Goal: Task Accomplishment & Management: Manage account settings

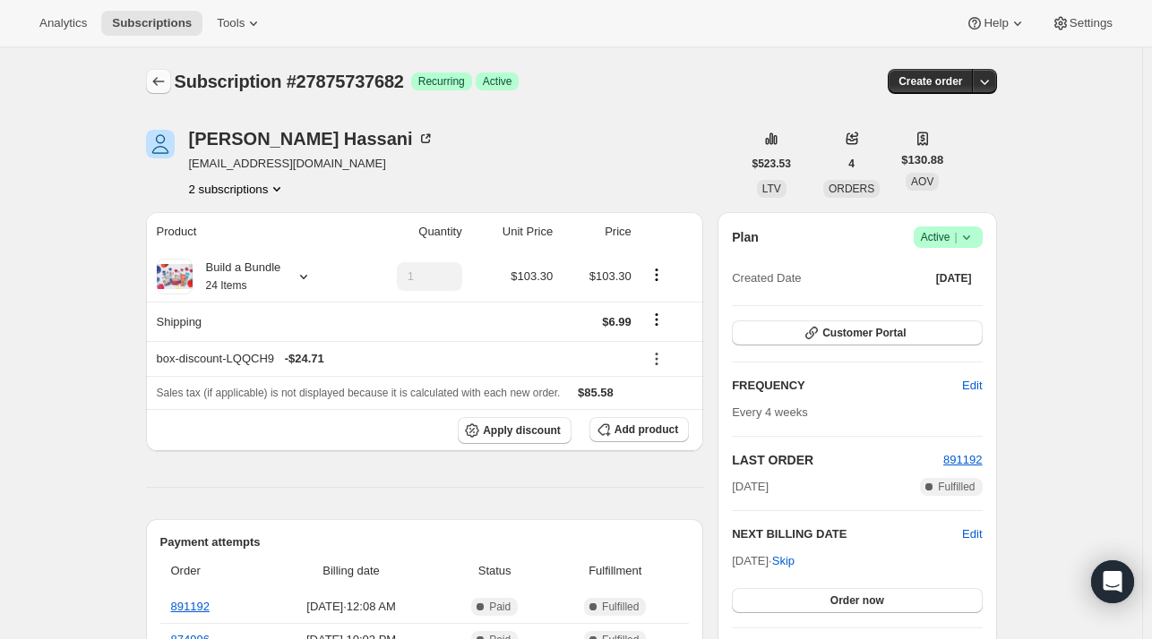
click at [161, 71] on button "Subscriptions" at bounding box center [158, 81] width 25 height 25
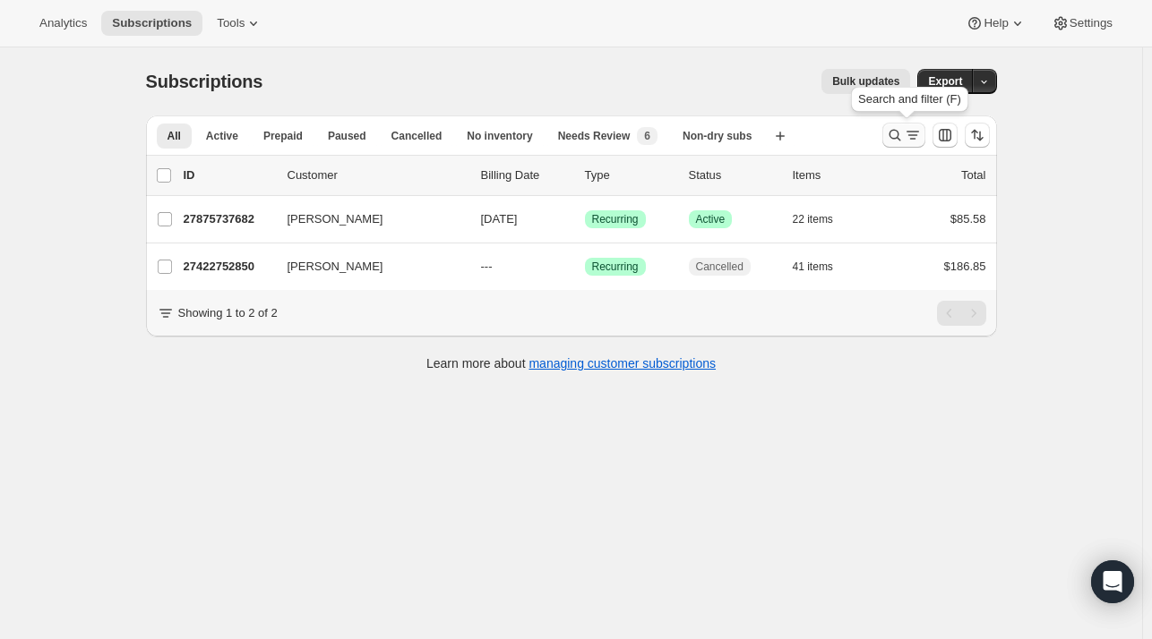
click at [892, 134] on button "Search and filter results" at bounding box center [903, 135] width 43 height 25
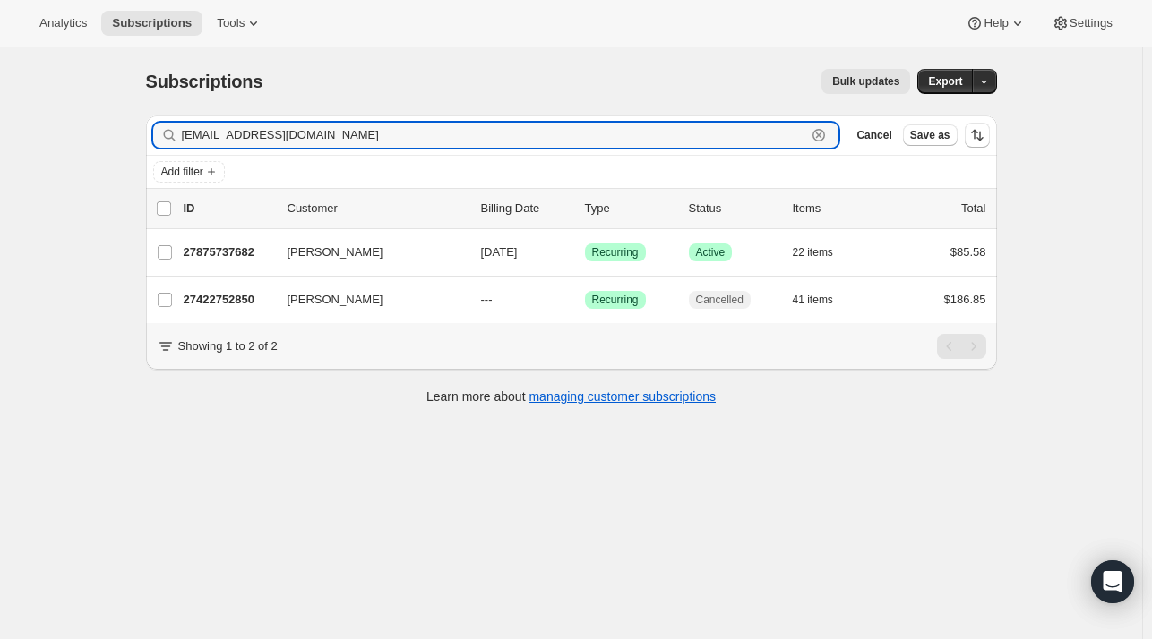
click at [837, 141] on div "hondahungry@gmail.com Clear" at bounding box center [496, 135] width 686 height 25
click at [828, 138] on icon "button" at bounding box center [819, 135] width 18 height 18
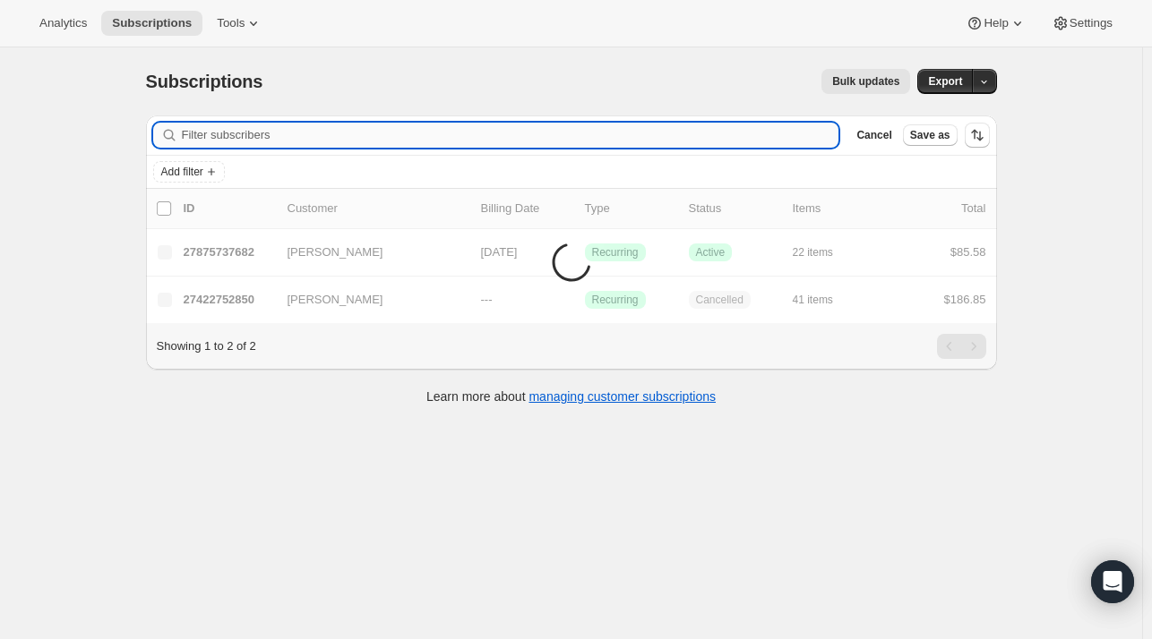
paste input "ypalma9487@yahoo.com"
type input "ypalma9487@yahoo.com"
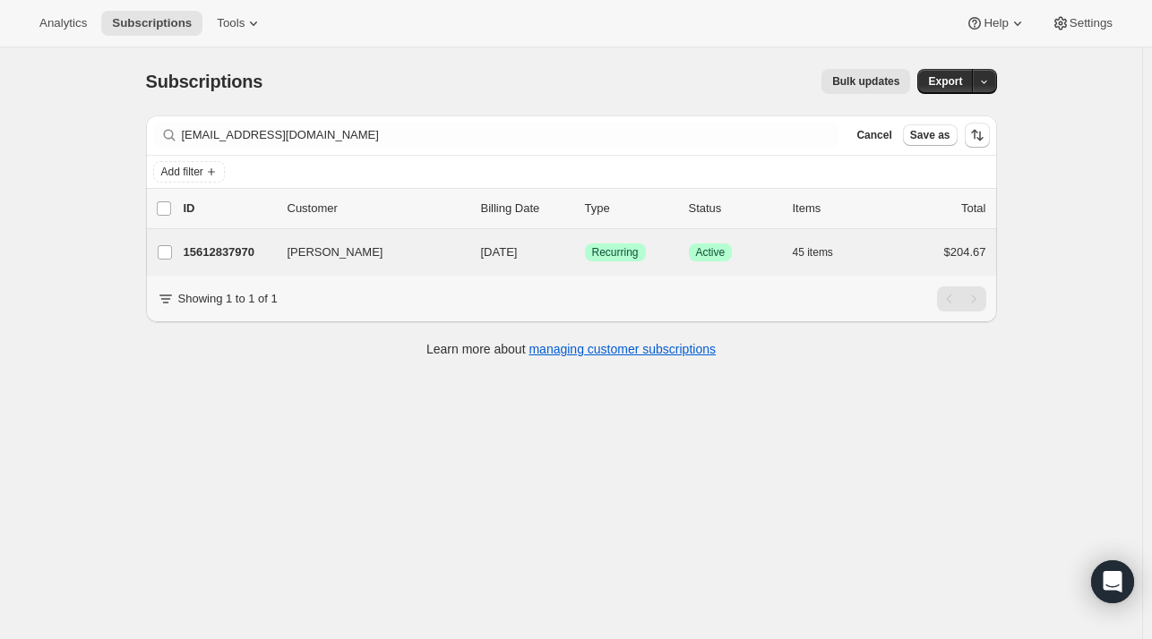
click at [307, 265] on div "Jose Rigoberto Palma 15612837970 Jose Rigoberto Palma 09/11/2025 Success Recurr…" at bounding box center [571, 252] width 851 height 47
click at [291, 252] on span "Jose Rigoberto Palma" at bounding box center [335, 253] width 96 height 18
click at [255, 237] on div "Jose Rigoberto Palma 15612837970 Jose Rigoberto Palma 09/11/2025 Success Recurr…" at bounding box center [571, 252] width 851 height 47
click at [225, 262] on div "15612837970 Jose Rigoberto Palma 09/11/2025 Success Recurring Success Active 45…" at bounding box center [585, 252] width 802 height 25
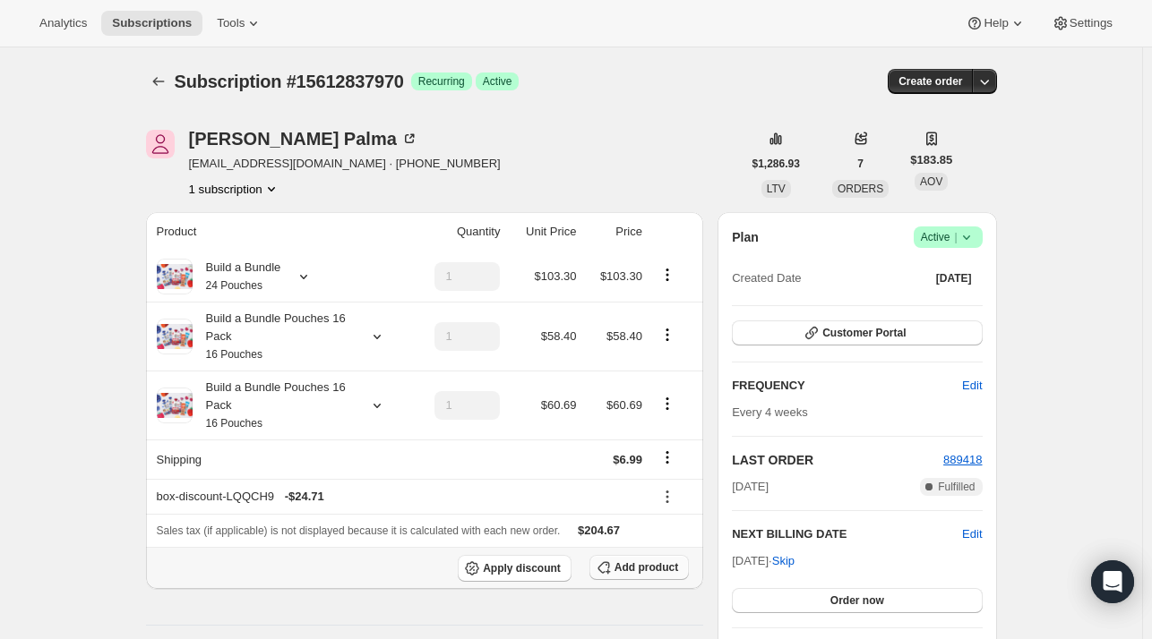
click at [624, 566] on span "Add product" at bounding box center [646, 568] width 64 height 14
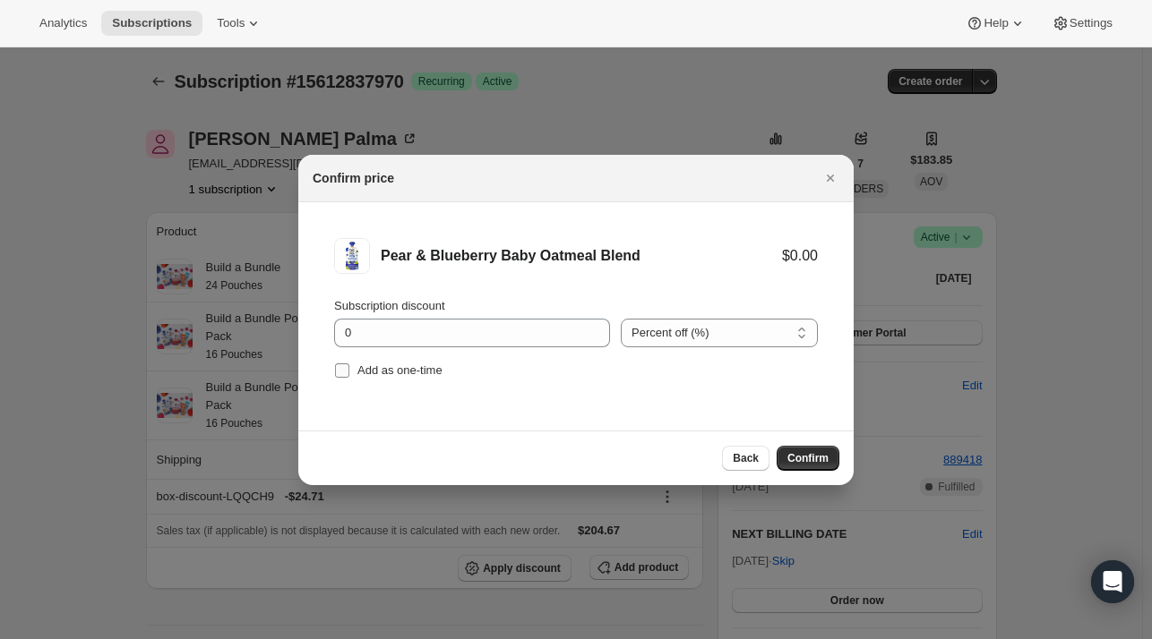
click at [419, 369] on span "Add as one-time" at bounding box center [399, 370] width 85 height 13
click at [349, 369] on input "Add as one-time" at bounding box center [342, 371] width 14 height 14
checkbox input "true"
click at [809, 441] on div "Back Confirm" at bounding box center [575, 458] width 555 height 55
click at [810, 442] on div "Back Confirm" at bounding box center [575, 458] width 555 height 55
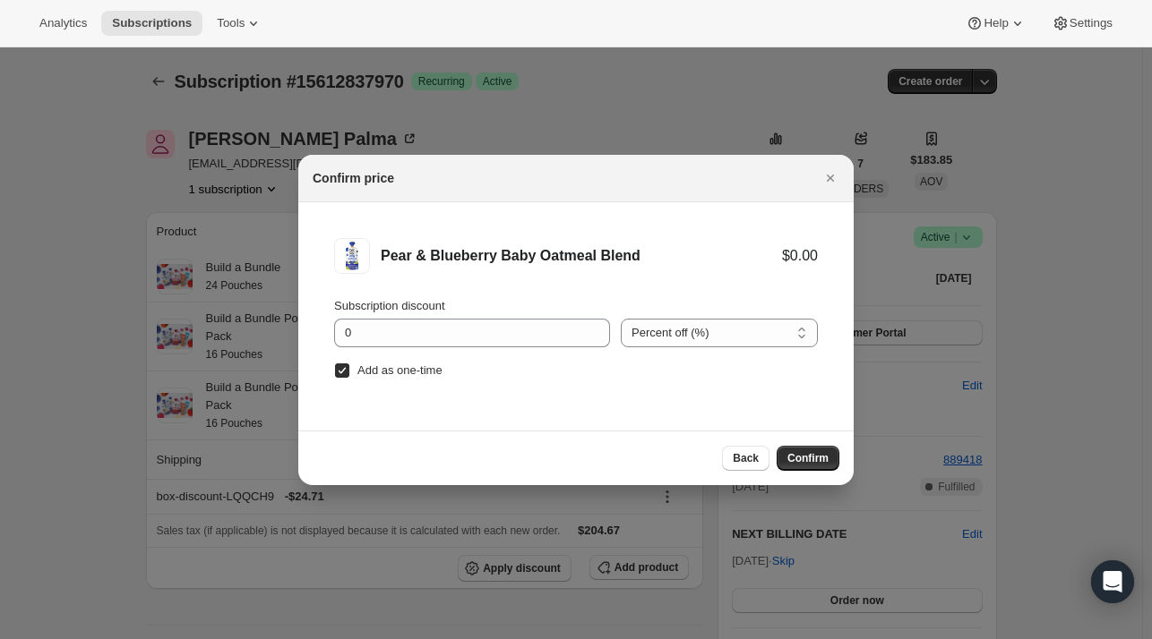
click at [820, 458] on span "Confirm" at bounding box center [807, 458] width 41 height 14
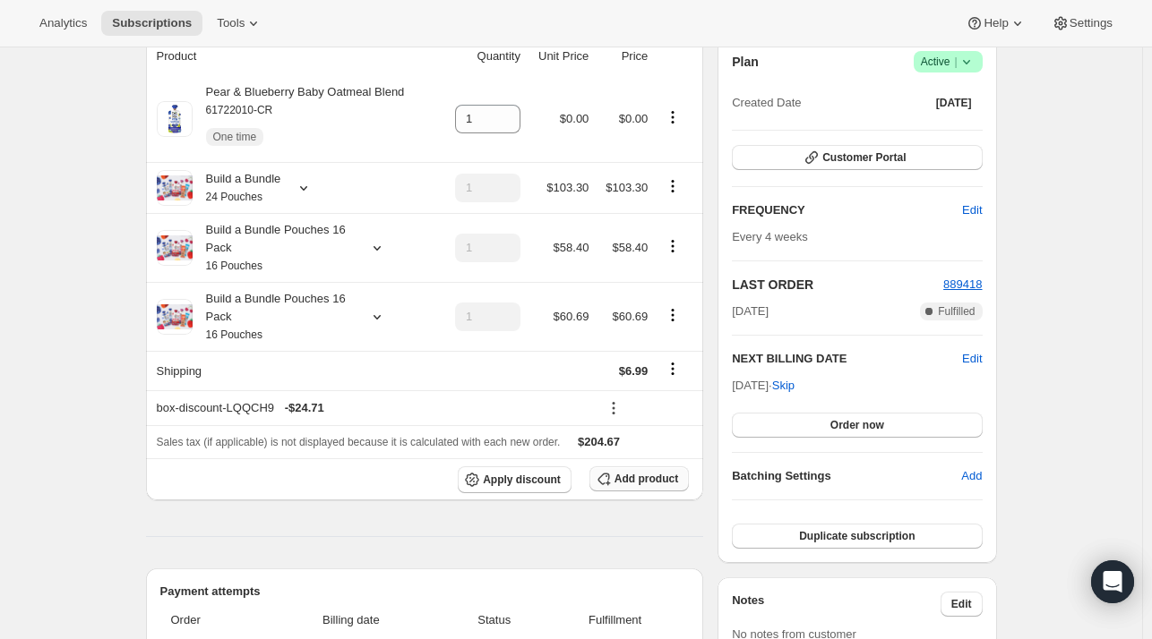
scroll to position [179, 0]
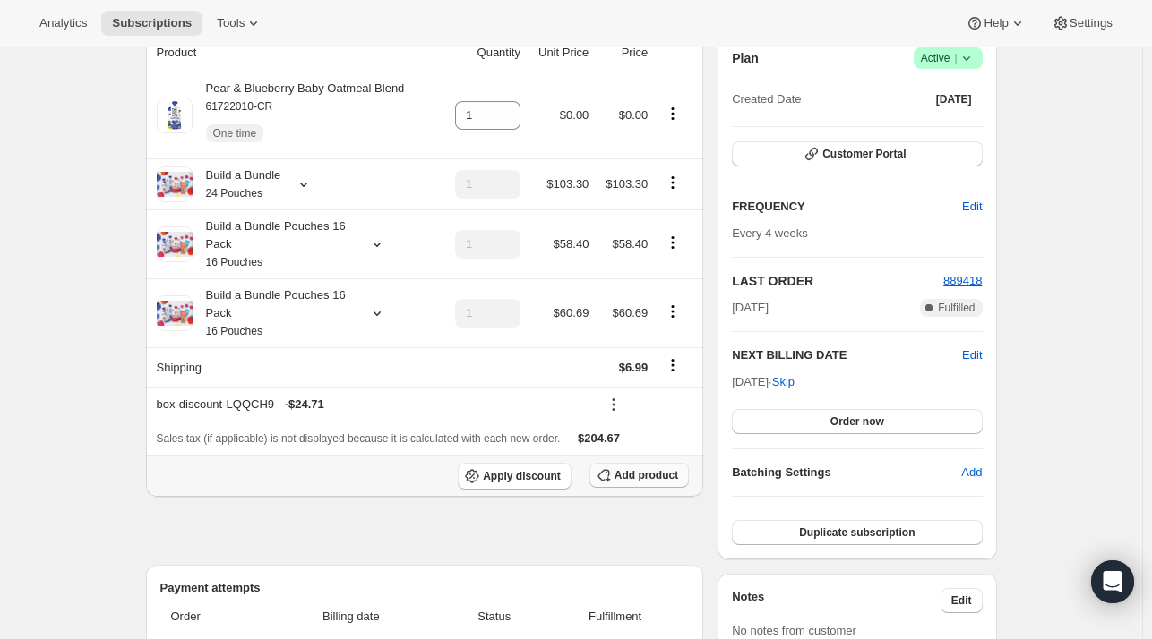
click at [648, 480] on span "Add product" at bounding box center [646, 475] width 64 height 14
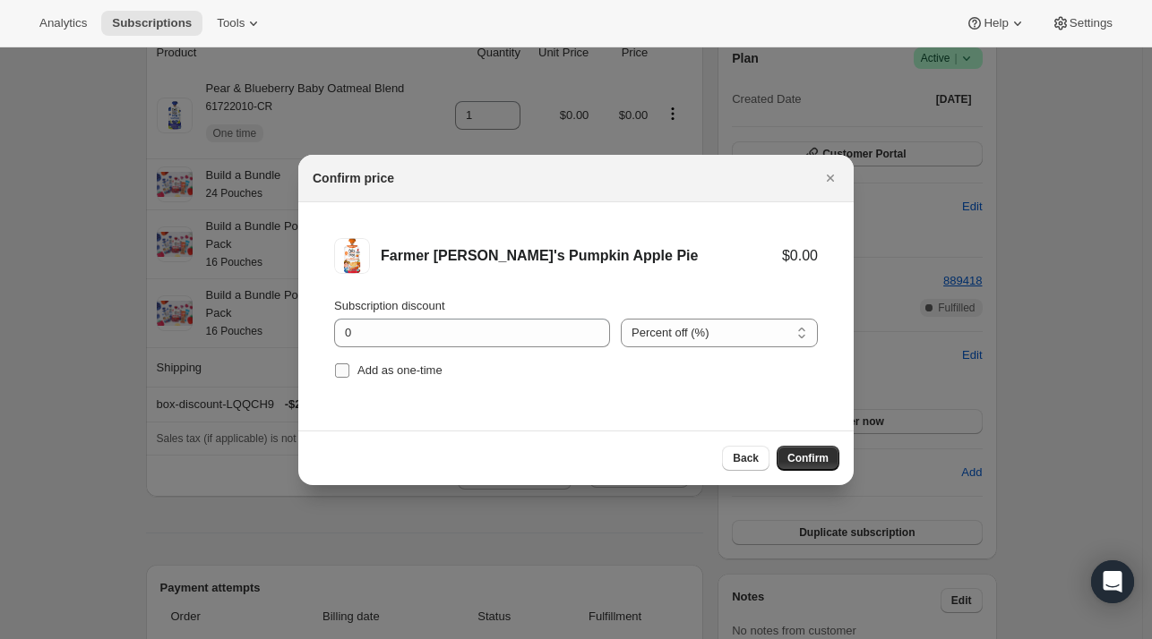
click at [405, 356] on div "Subscription discount 0 Percent off (%) Amount off ($) Percent off (%) Add as o…" at bounding box center [576, 340] width 484 height 86
click at [409, 371] on span "Add as one-time" at bounding box center [399, 370] width 85 height 13
click at [349, 371] on input "Add as one-time" at bounding box center [342, 371] width 14 height 14
checkbox input "true"
click at [793, 459] on span "Confirm" at bounding box center [807, 458] width 41 height 14
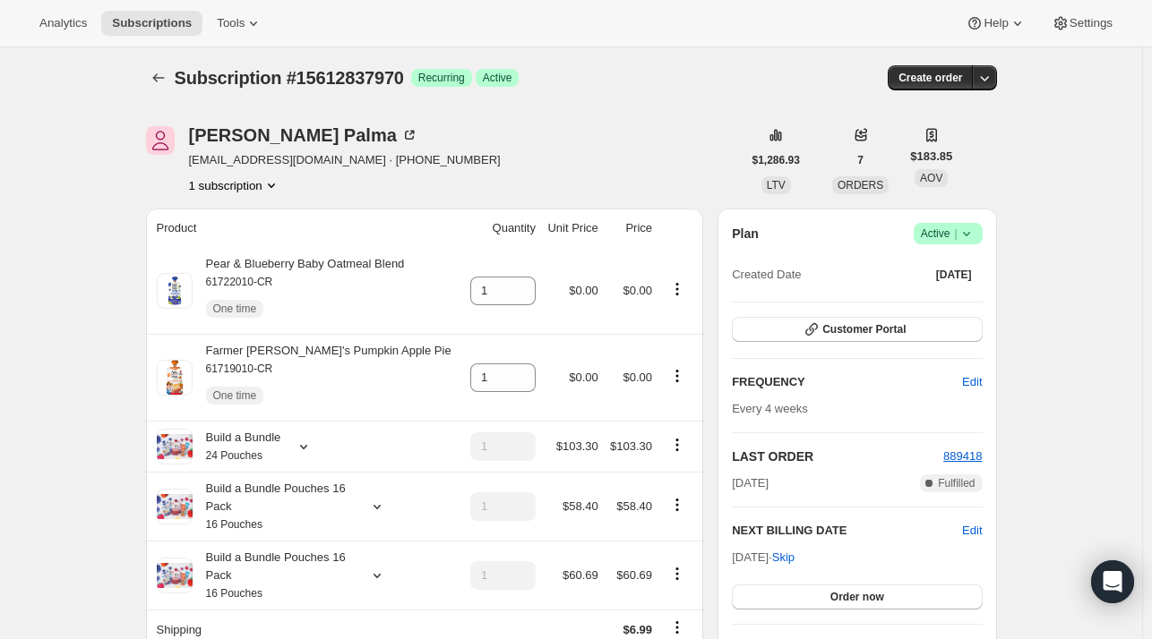
scroll to position [0, 0]
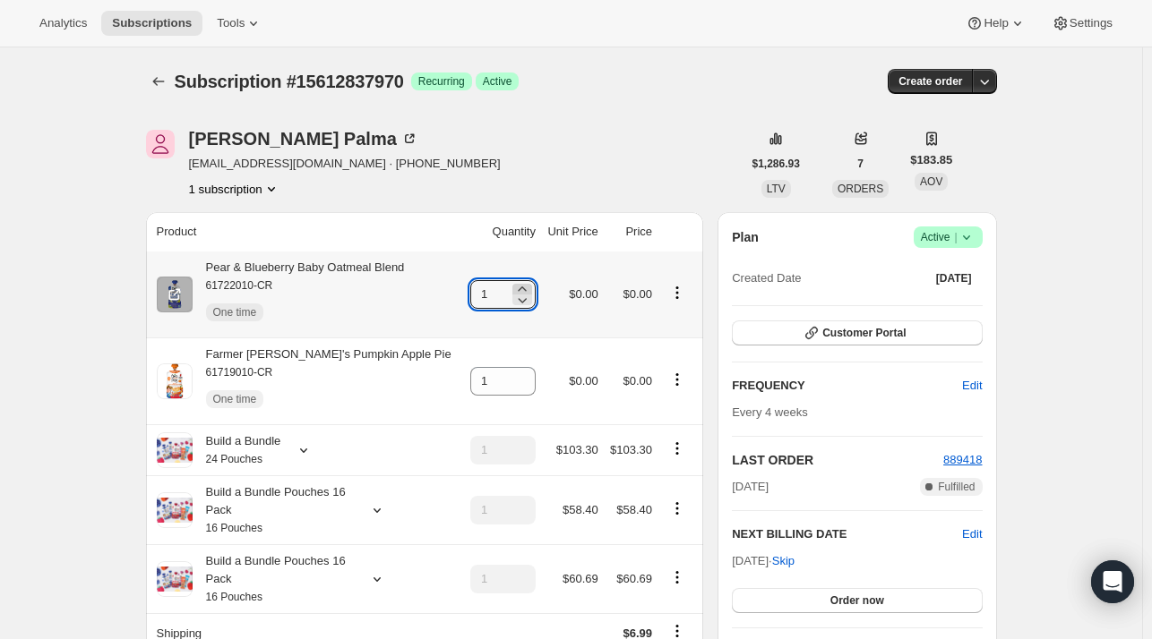
click at [513, 284] on icon at bounding box center [522, 289] width 18 height 18
type input "3"
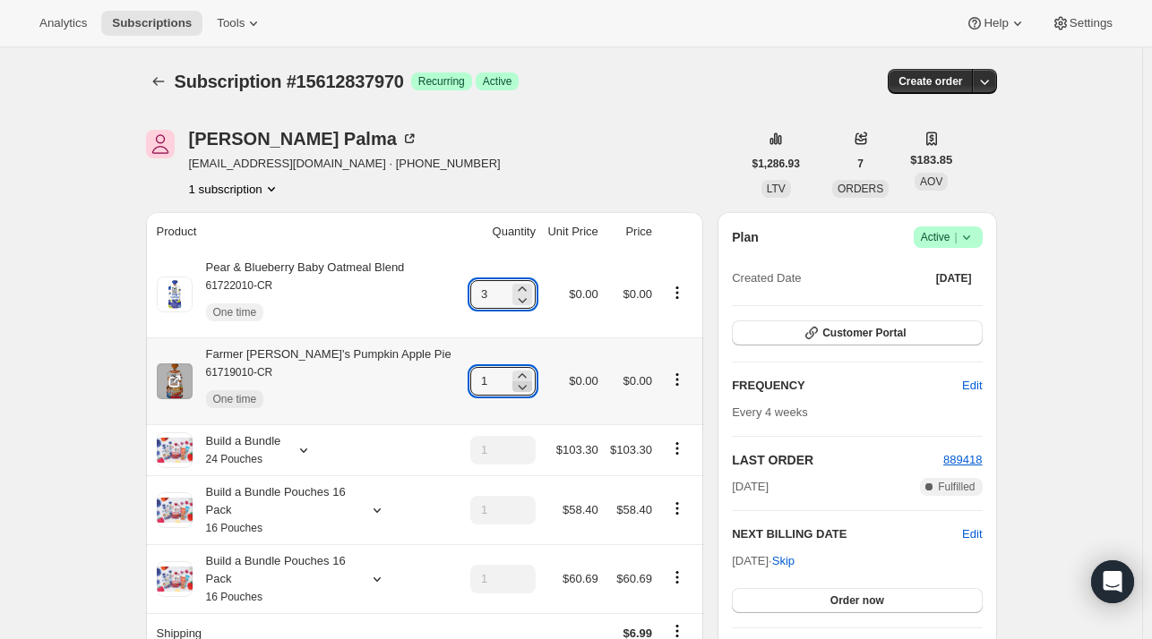
click at [513, 379] on icon at bounding box center [522, 387] width 18 height 18
click at [518, 376] on icon at bounding box center [522, 375] width 8 height 4
click at [513, 373] on icon at bounding box center [522, 376] width 18 height 18
type input "3"
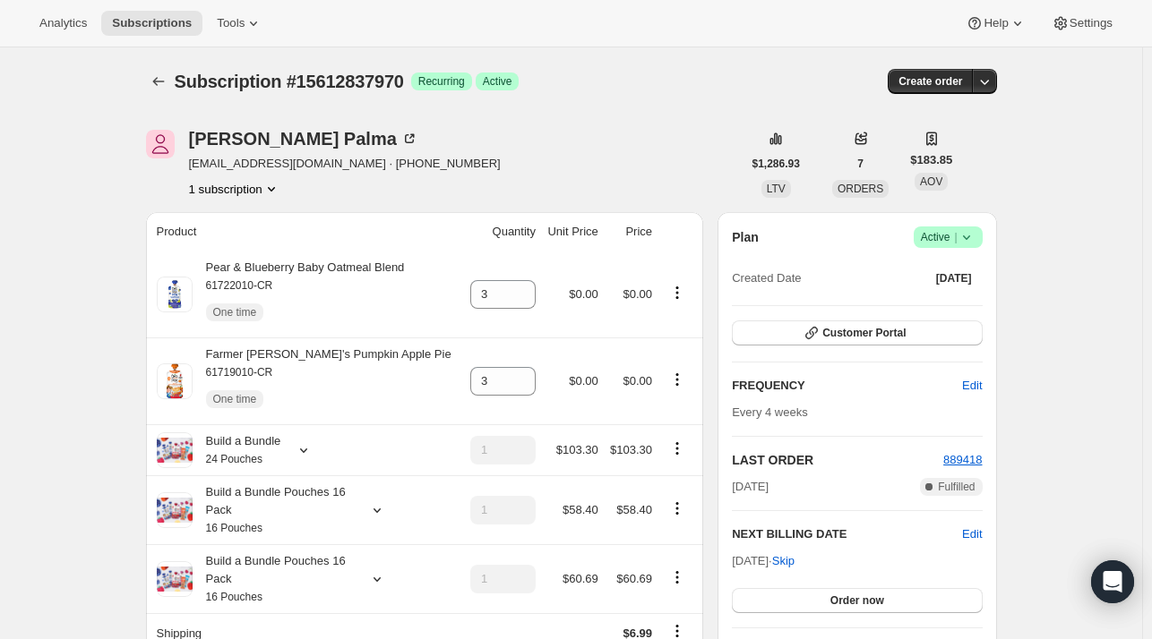
type input "1"
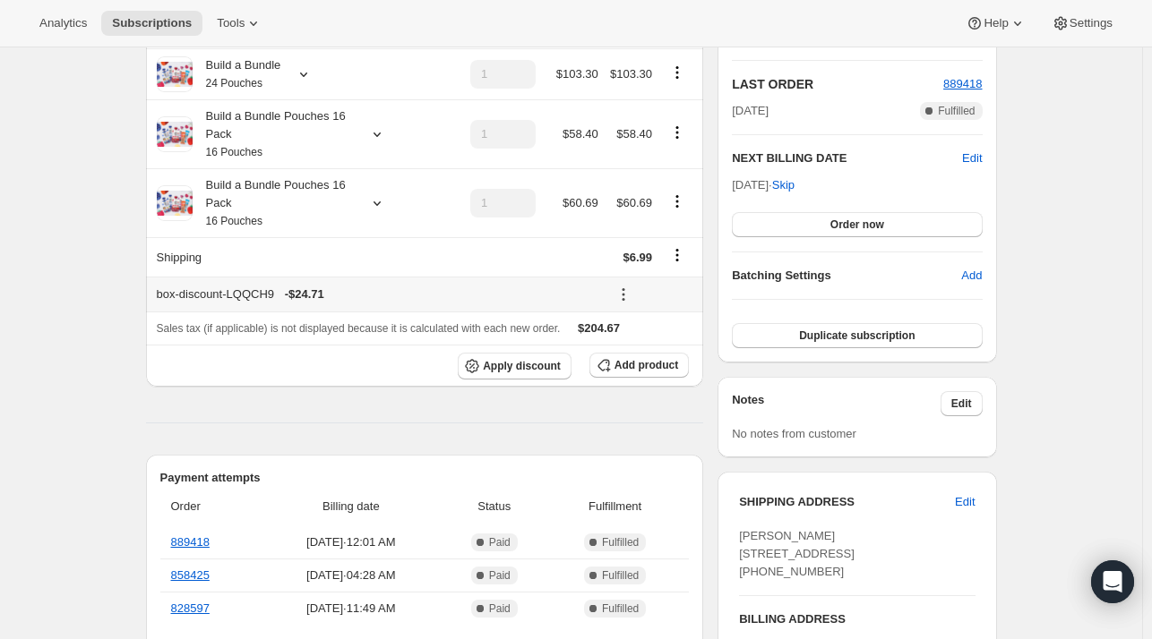
scroll to position [448, 0]
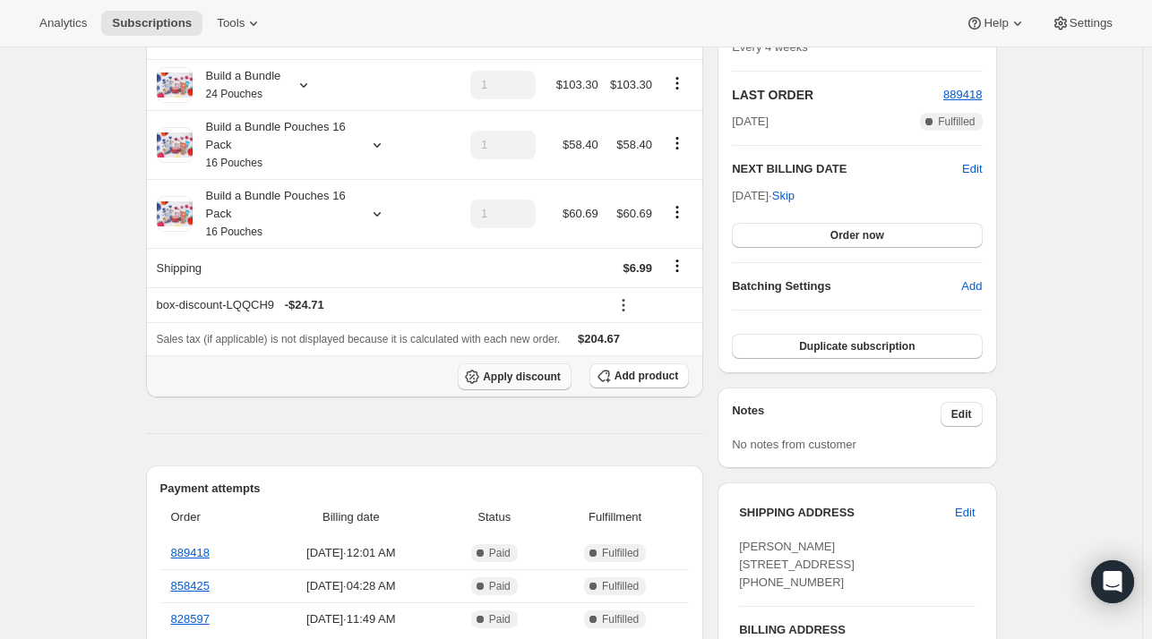
click at [552, 381] on span "Apply discount" at bounding box center [522, 377] width 78 height 14
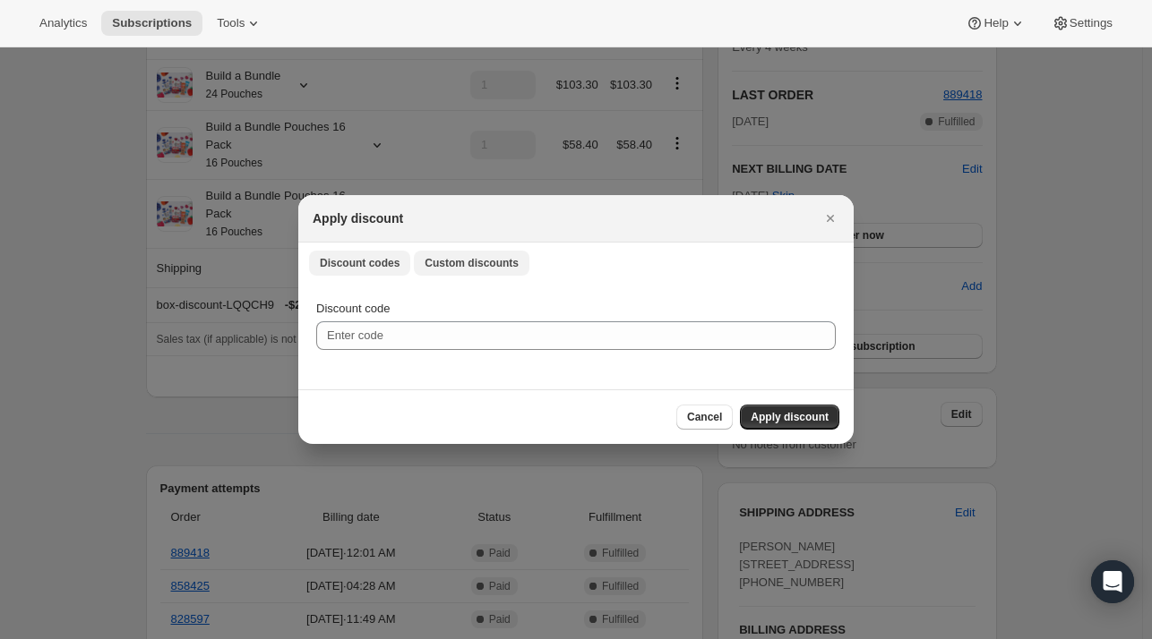
click at [476, 262] on span "Custom discounts" at bounding box center [471, 263] width 94 height 14
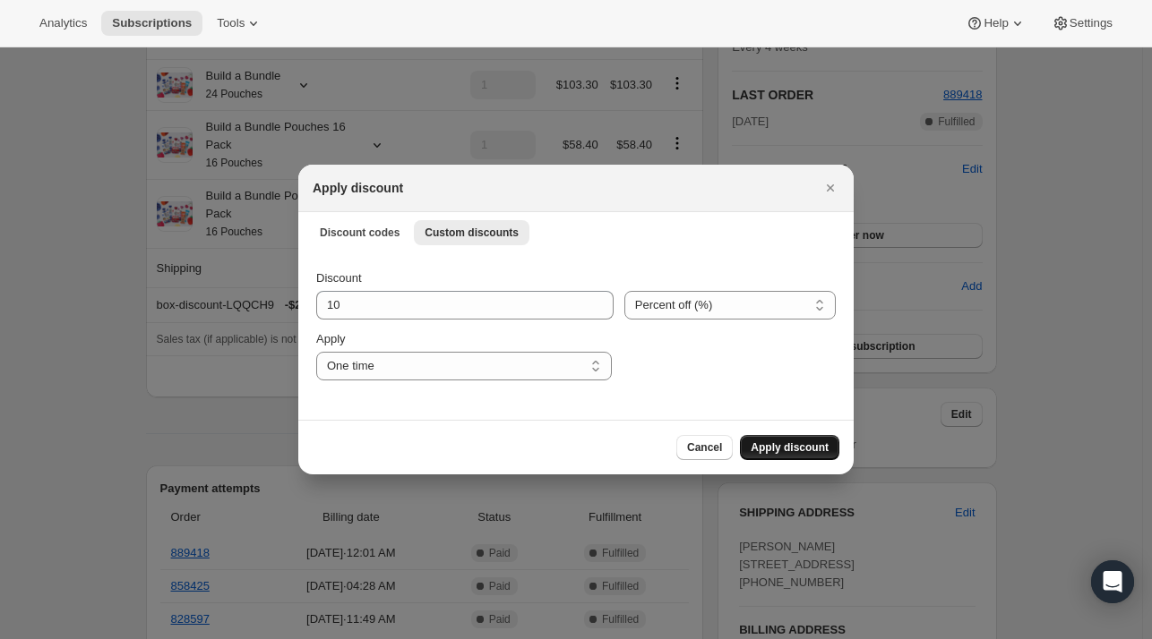
click at [782, 450] on span "Apply discount" at bounding box center [789, 448] width 78 height 14
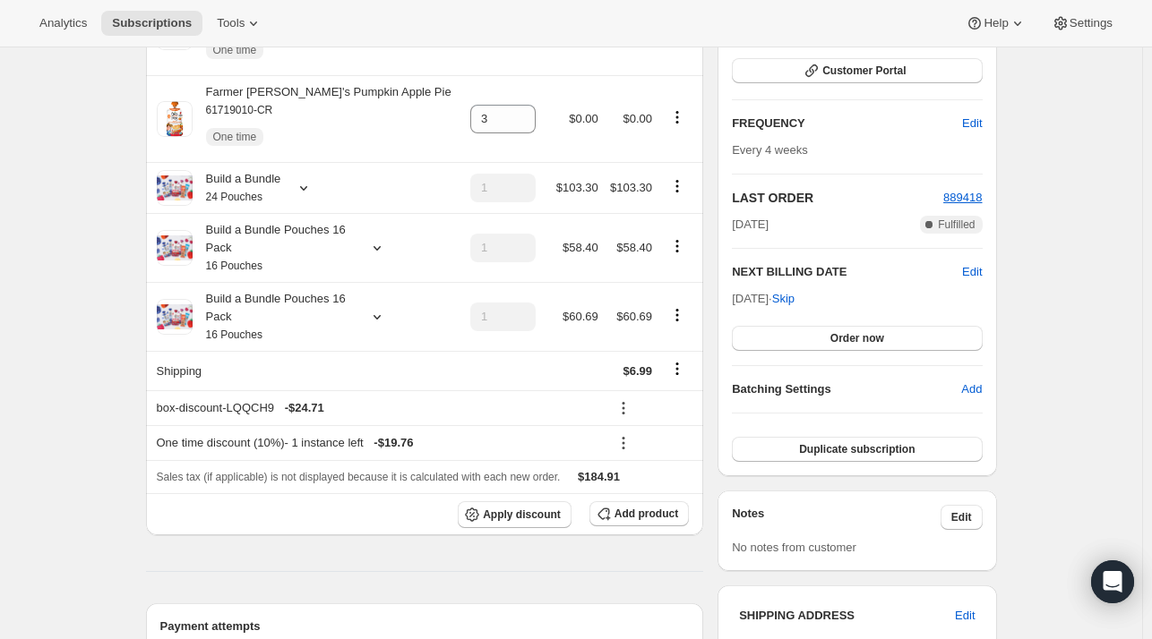
scroll to position [347, 0]
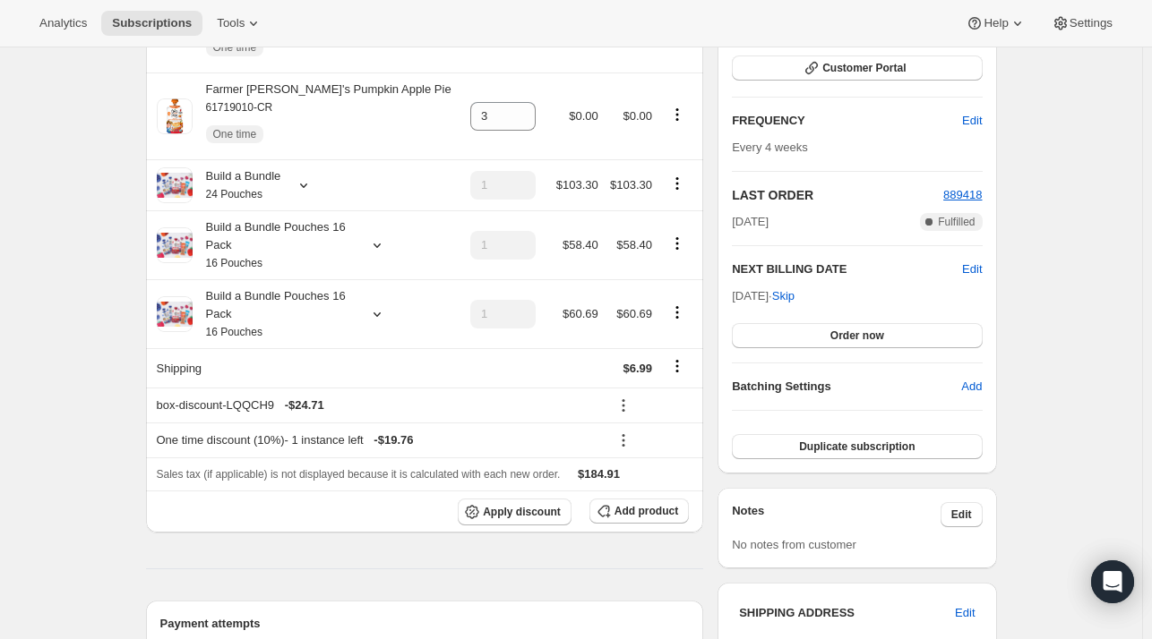
click at [616, 440] on icon at bounding box center [623, 441] width 18 height 18
click at [645, 474] on span "Edit" at bounding box center [640, 476] width 20 height 13
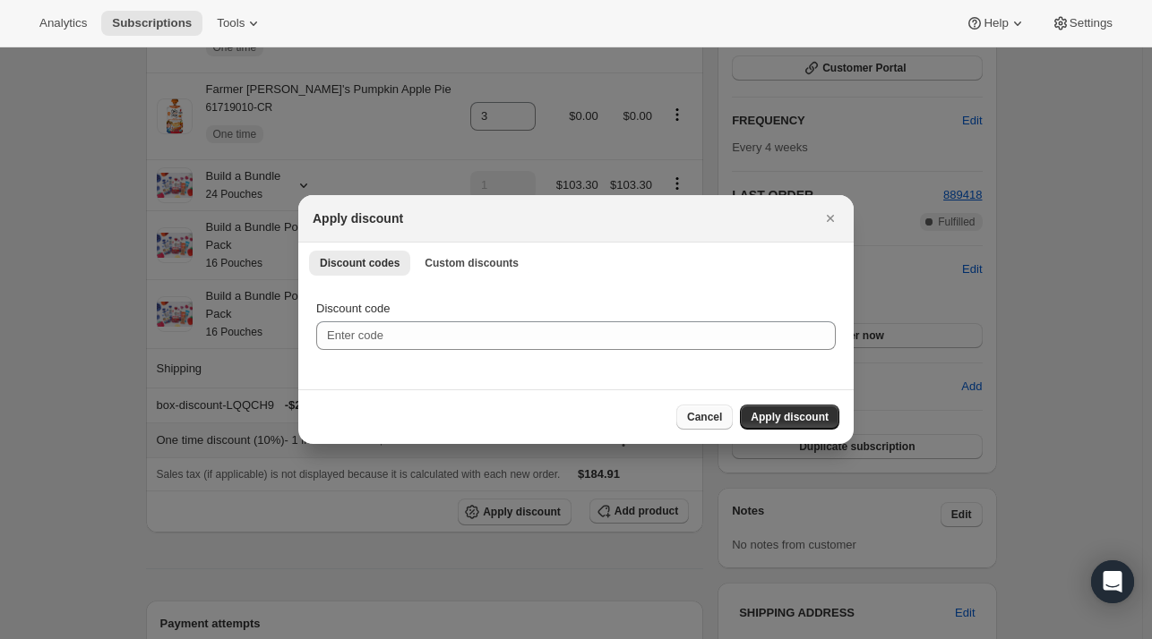
click at [713, 424] on button "Cancel" at bounding box center [704, 417] width 56 height 25
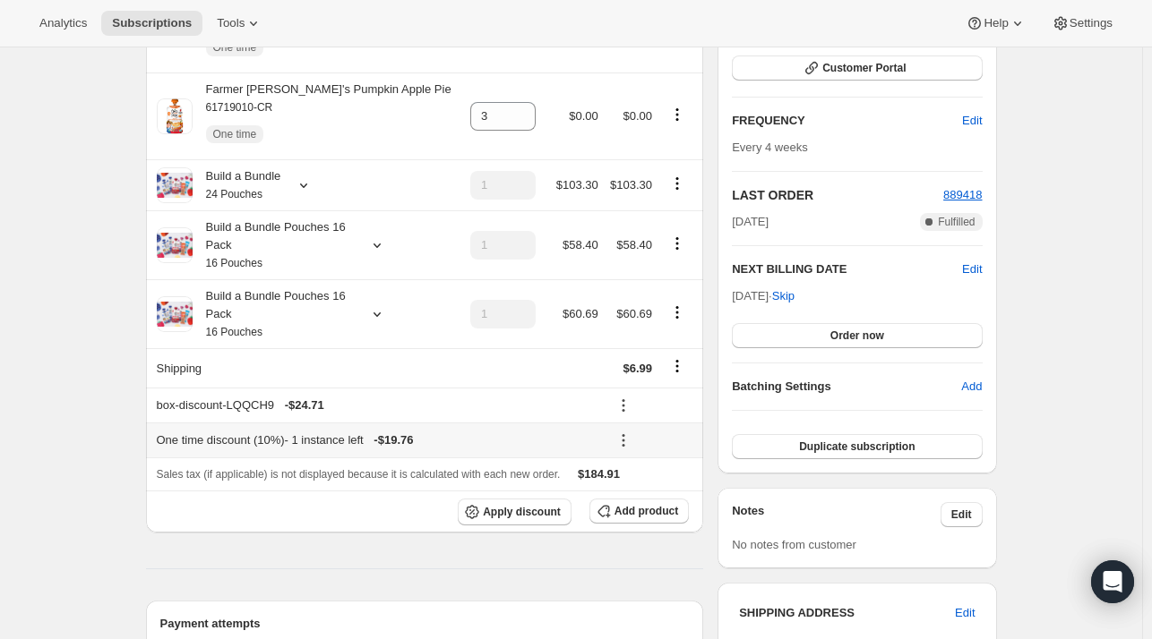
click at [616, 442] on icon at bounding box center [623, 441] width 18 height 18
click at [650, 476] on span "Edit" at bounding box center [651, 477] width 43 height 18
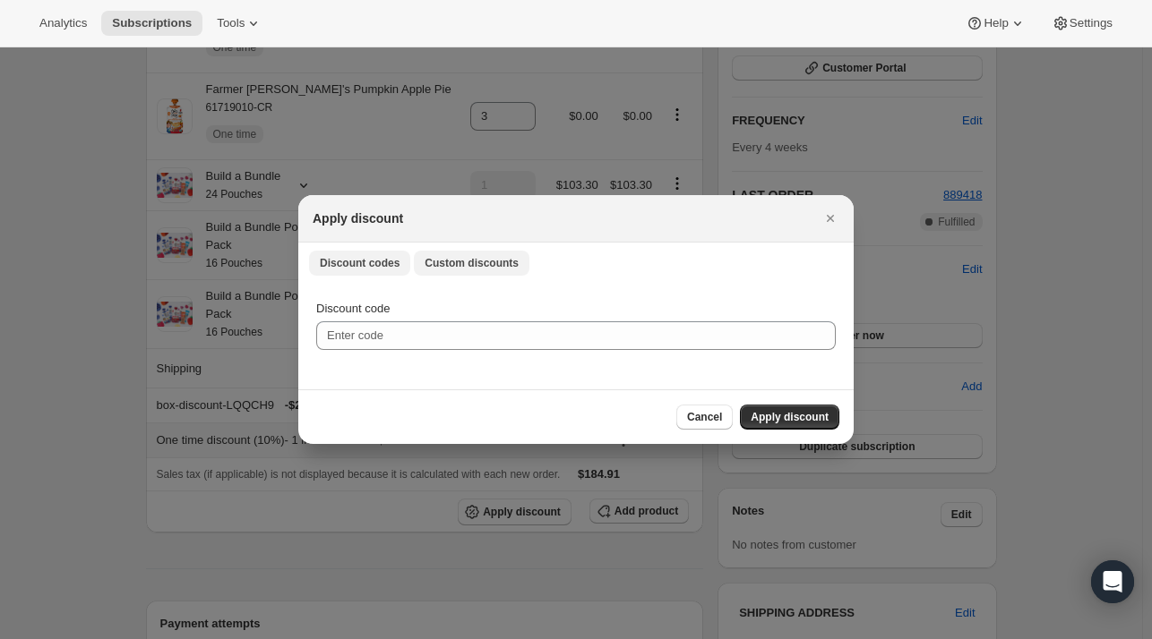
click at [453, 268] on span "Custom discounts" at bounding box center [471, 263] width 94 height 14
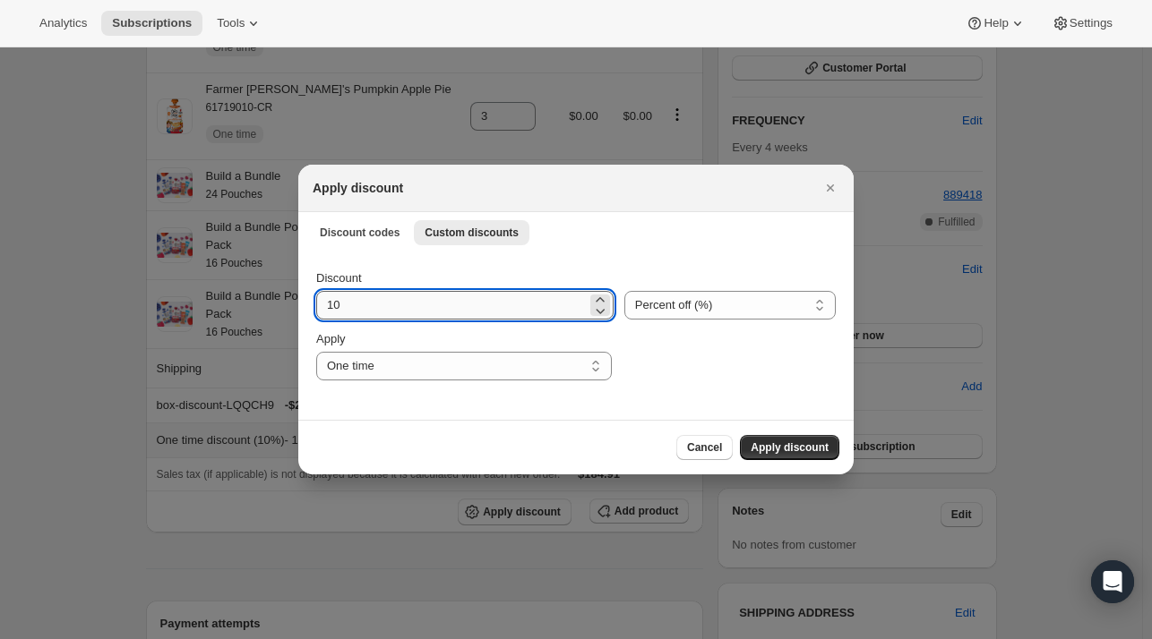
click at [382, 299] on input "10" at bounding box center [451, 305] width 270 height 29
type input "1"
type input "5"
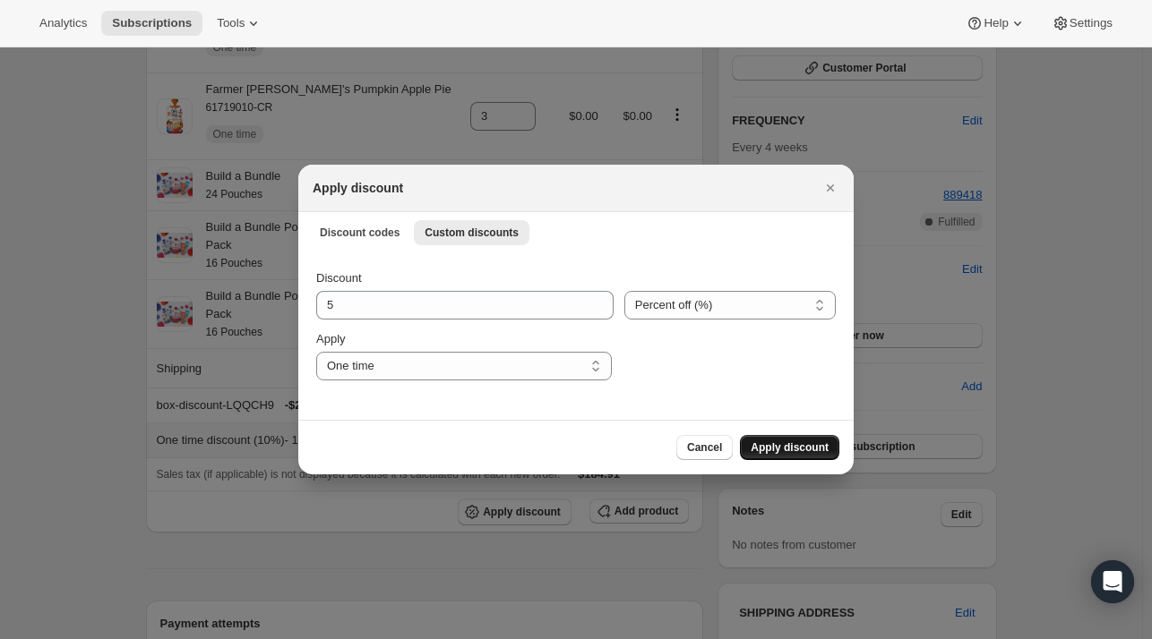
click at [788, 450] on span "Apply discount" at bounding box center [789, 448] width 78 height 14
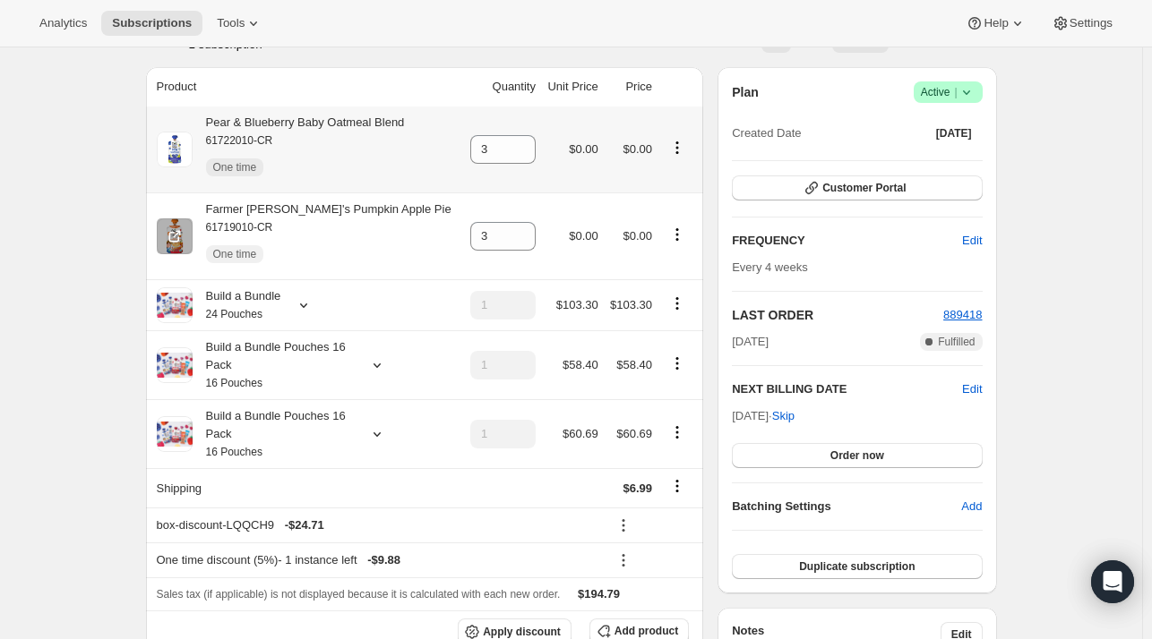
scroll to position [258, 0]
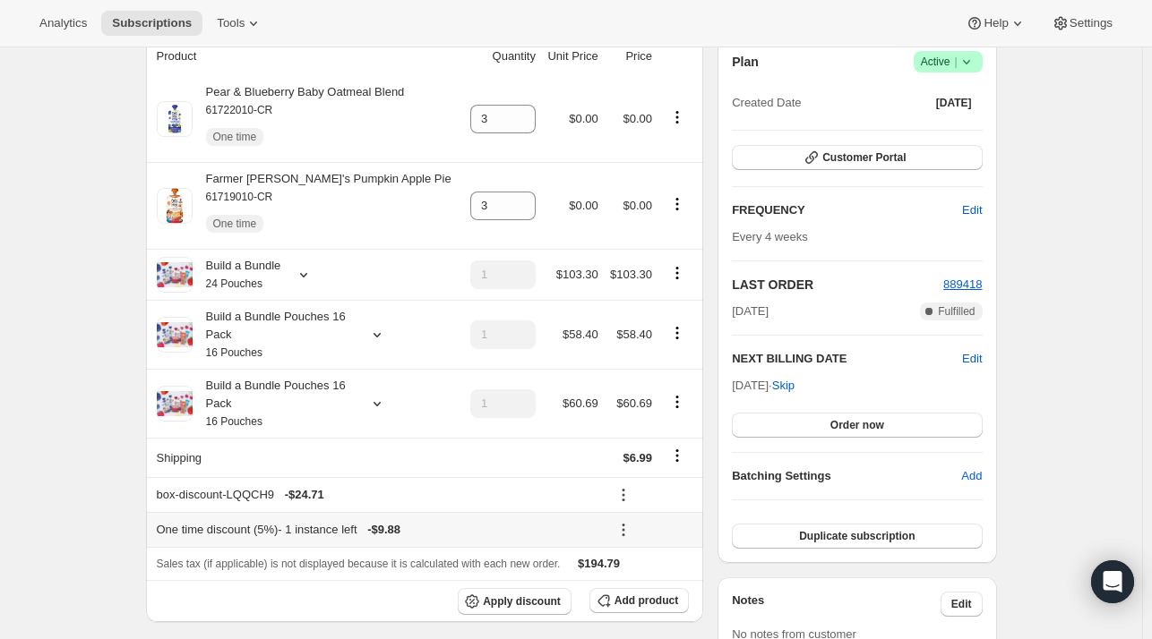
click at [614, 529] on icon at bounding box center [623, 530] width 18 height 18
click at [638, 563] on span "Edit" at bounding box center [640, 566] width 20 height 13
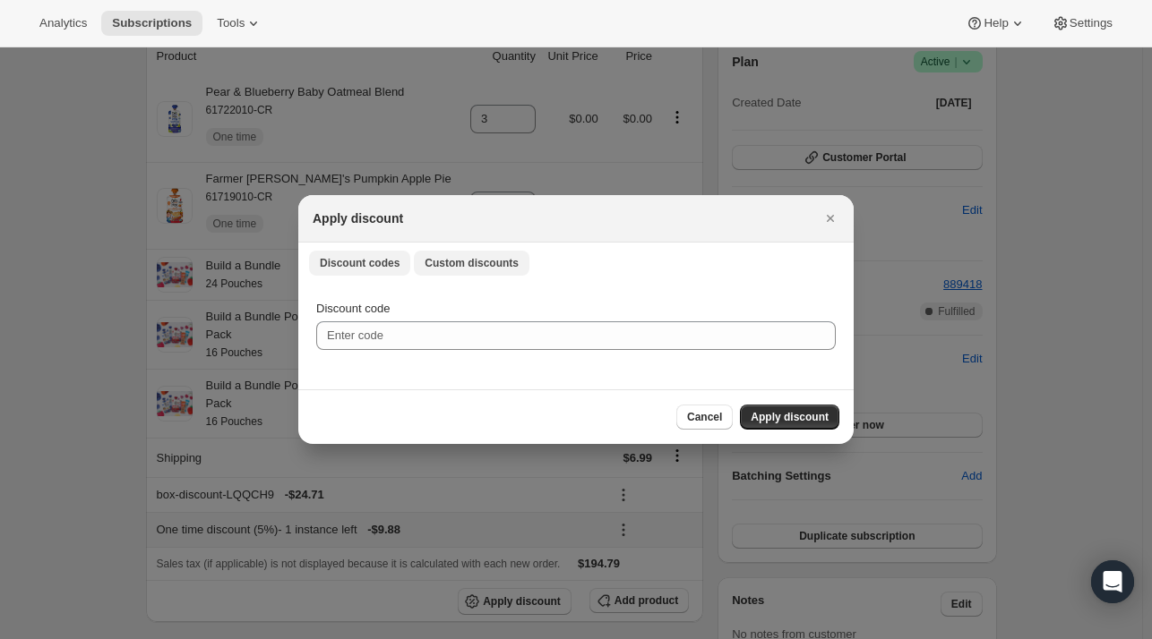
click at [480, 264] on span "Custom discounts" at bounding box center [471, 263] width 94 height 14
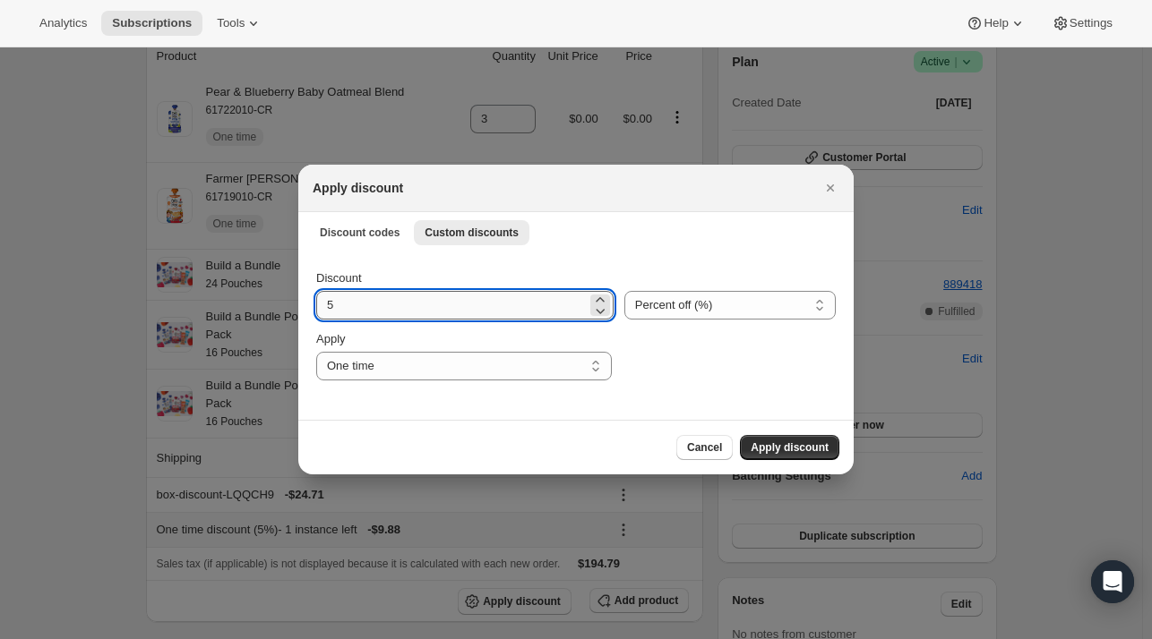
click at [356, 304] on input "5" at bounding box center [451, 305] width 270 height 29
type input "10"
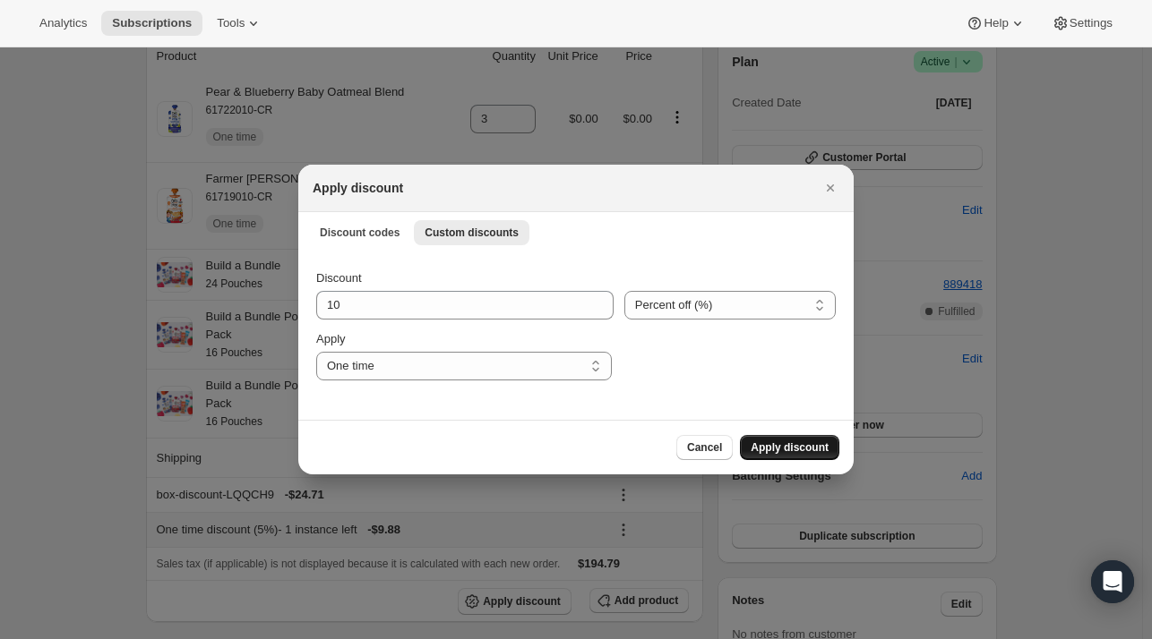
click at [779, 452] on span "Apply discount" at bounding box center [789, 448] width 78 height 14
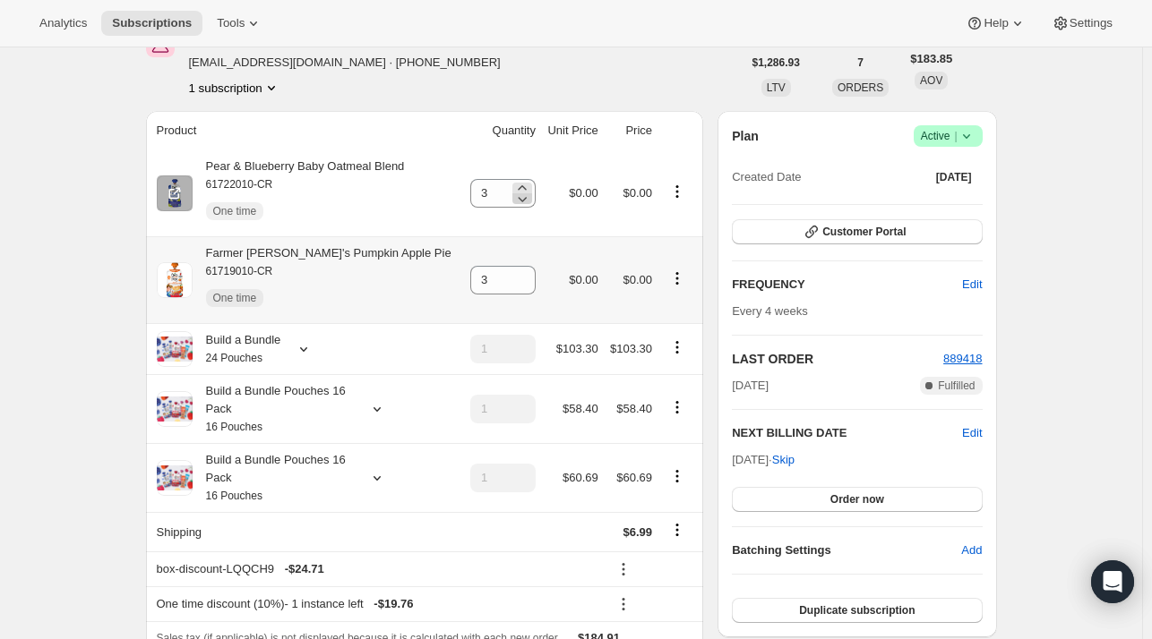
scroll to position [168, 0]
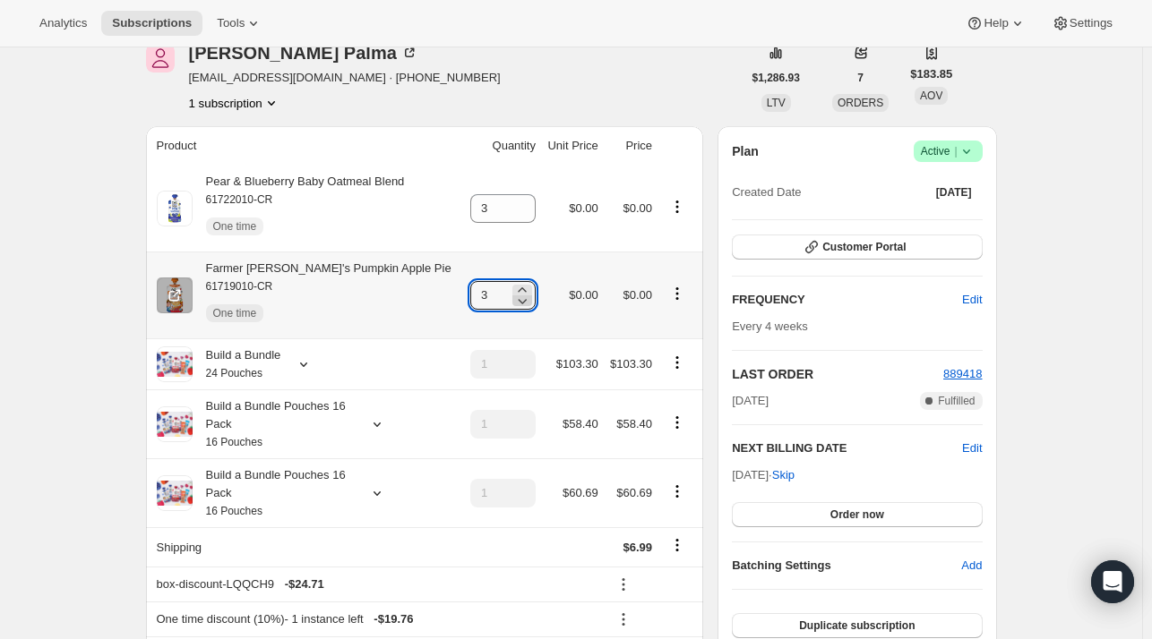
click at [513, 300] on icon at bounding box center [522, 301] width 18 height 18
type input "2"
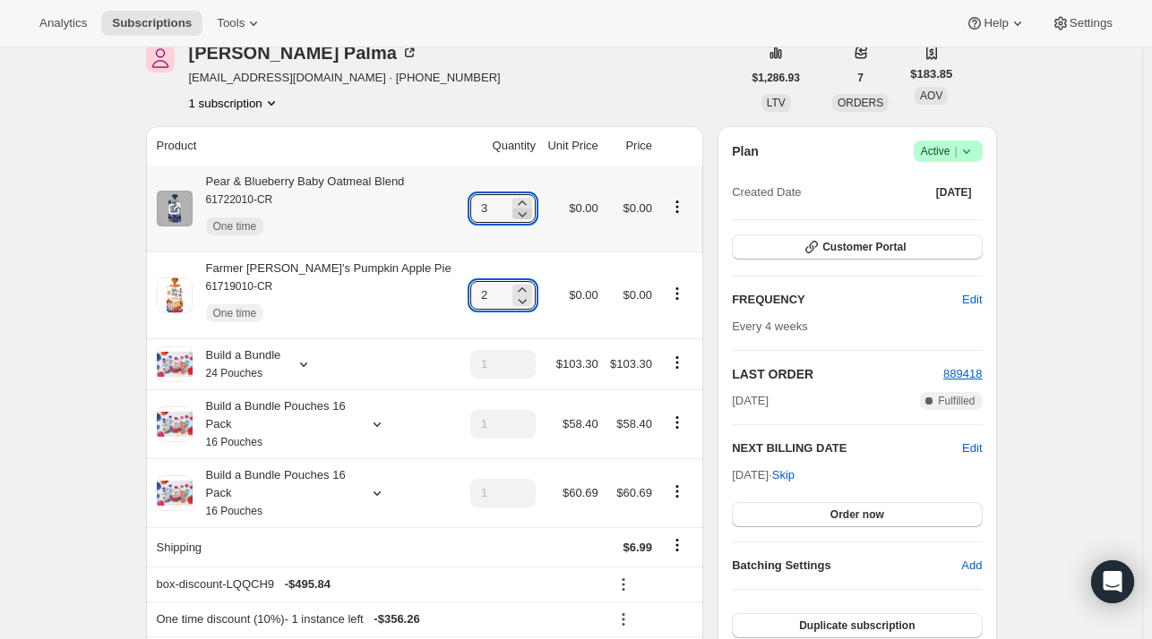
click at [513, 212] on icon at bounding box center [522, 214] width 18 height 18
type input "2"
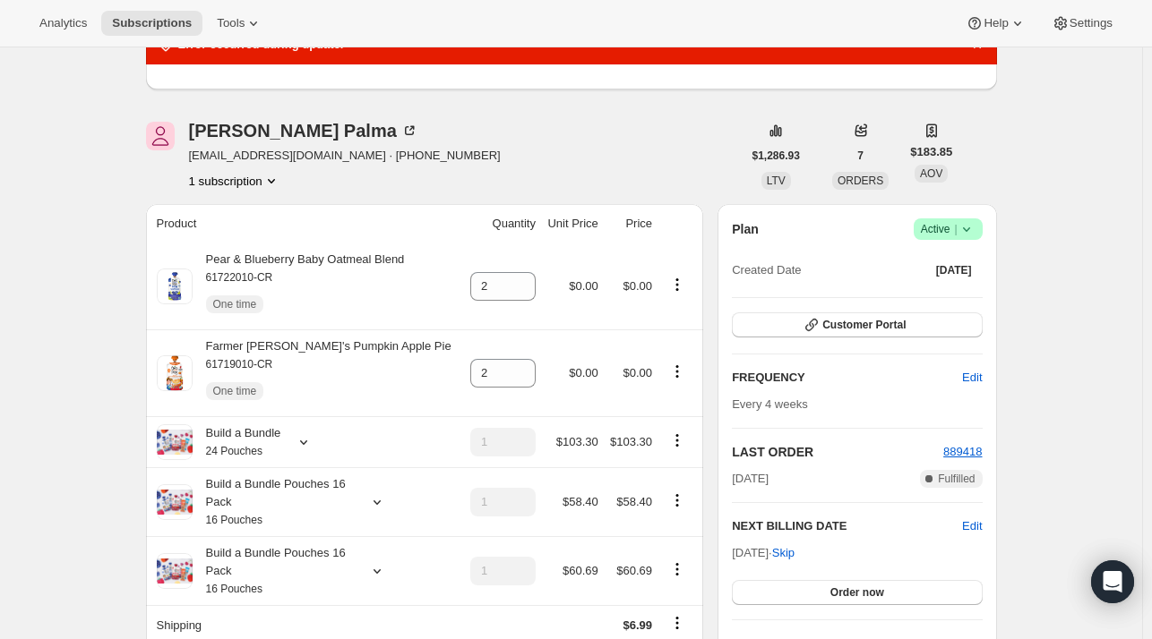
scroll to position [0, 0]
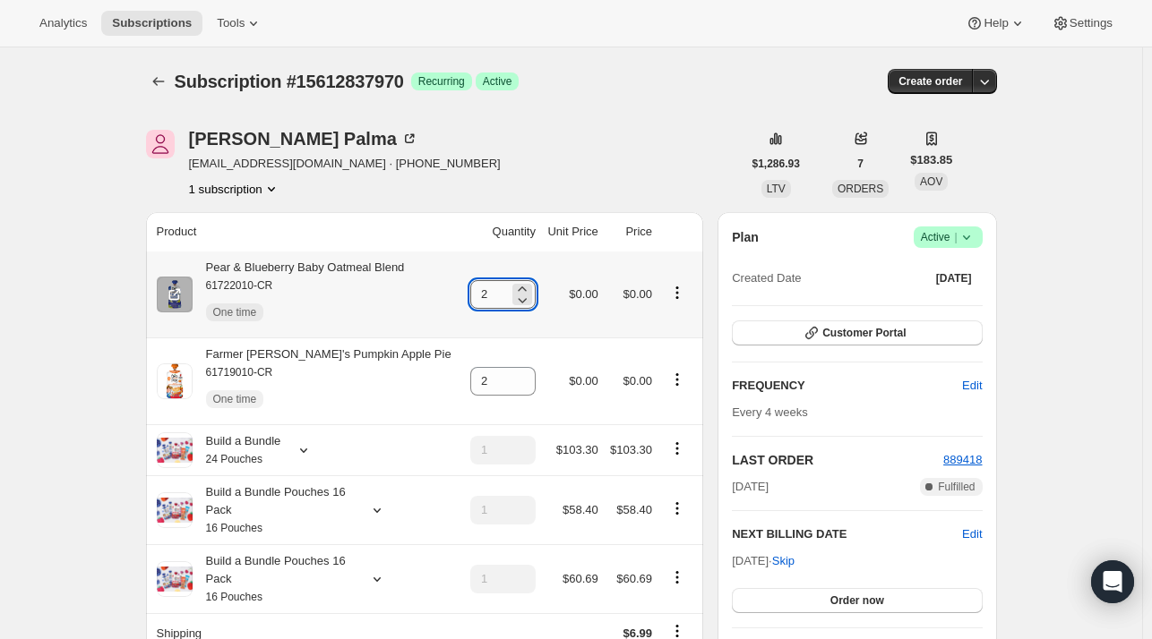
click at [485, 296] on input "2" at bounding box center [489, 294] width 39 height 29
click at [513, 283] on icon at bounding box center [522, 289] width 18 height 18
type input "3"
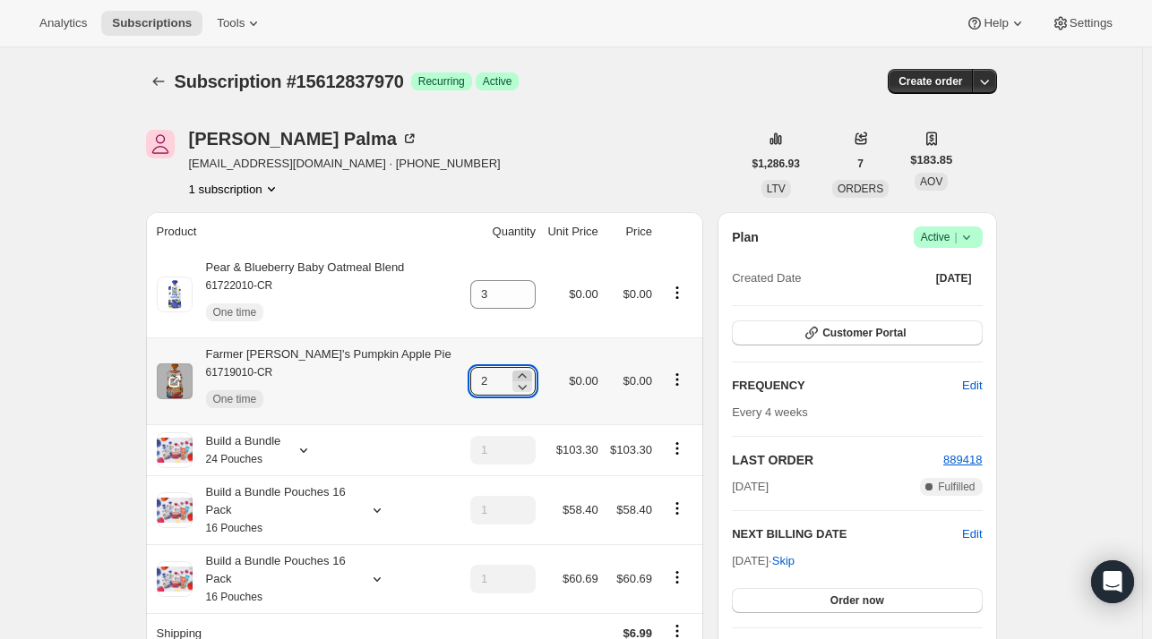
click at [513, 374] on icon at bounding box center [522, 376] width 18 height 18
type input "3"
type input "2"
click at [171, 81] on button "Subscriptions" at bounding box center [158, 81] width 25 height 25
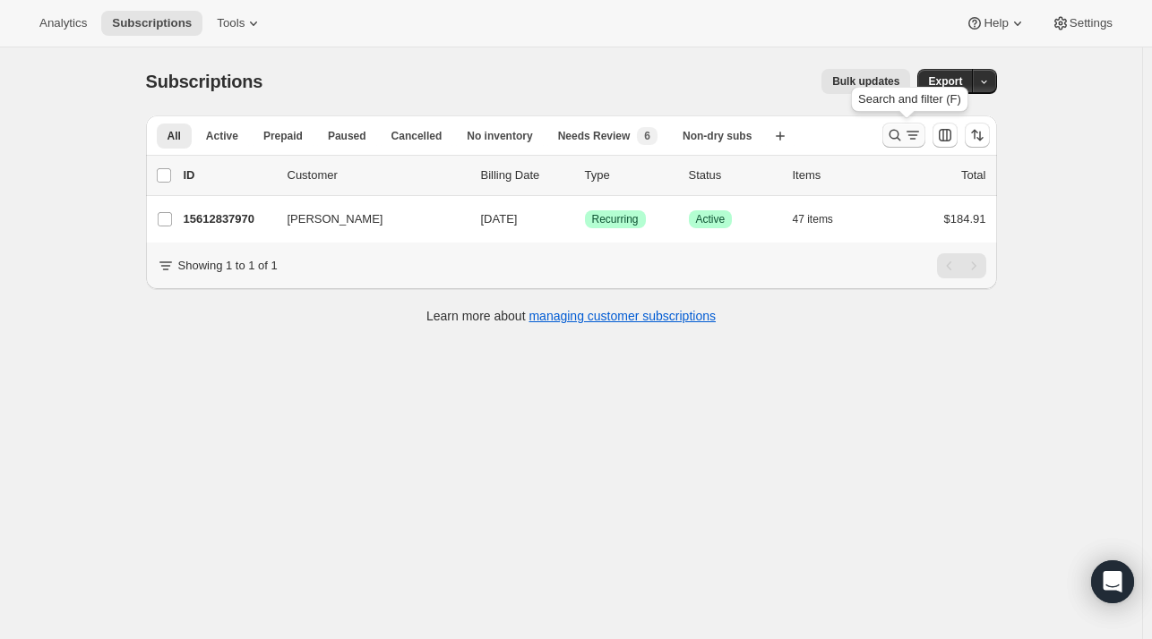
click at [897, 135] on icon "Search and filter results" at bounding box center [895, 135] width 18 height 18
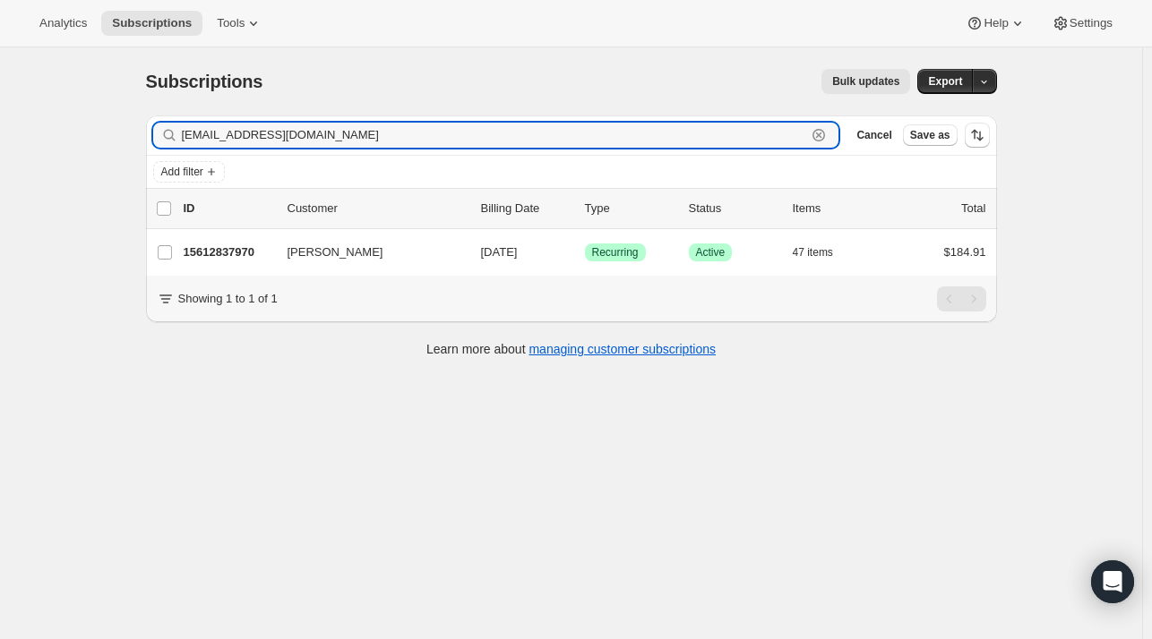
click at [825, 129] on icon "button" at bounding box center [818, 135] width 13 height 13
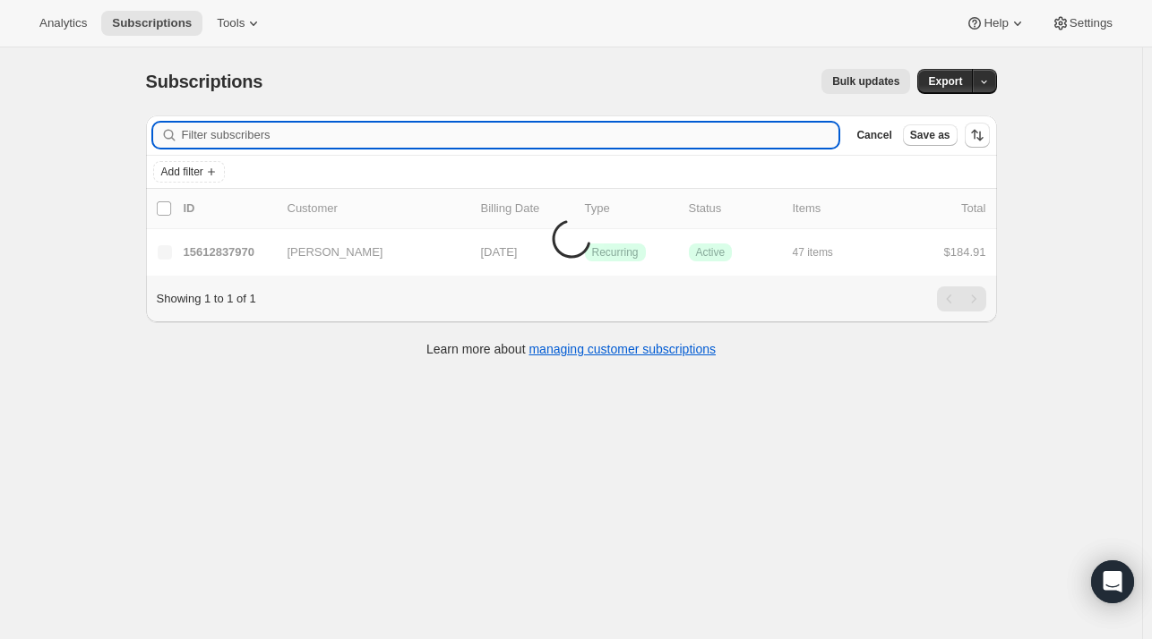
paste input "Nicole Perreira"
type input "Nicole Perreira"
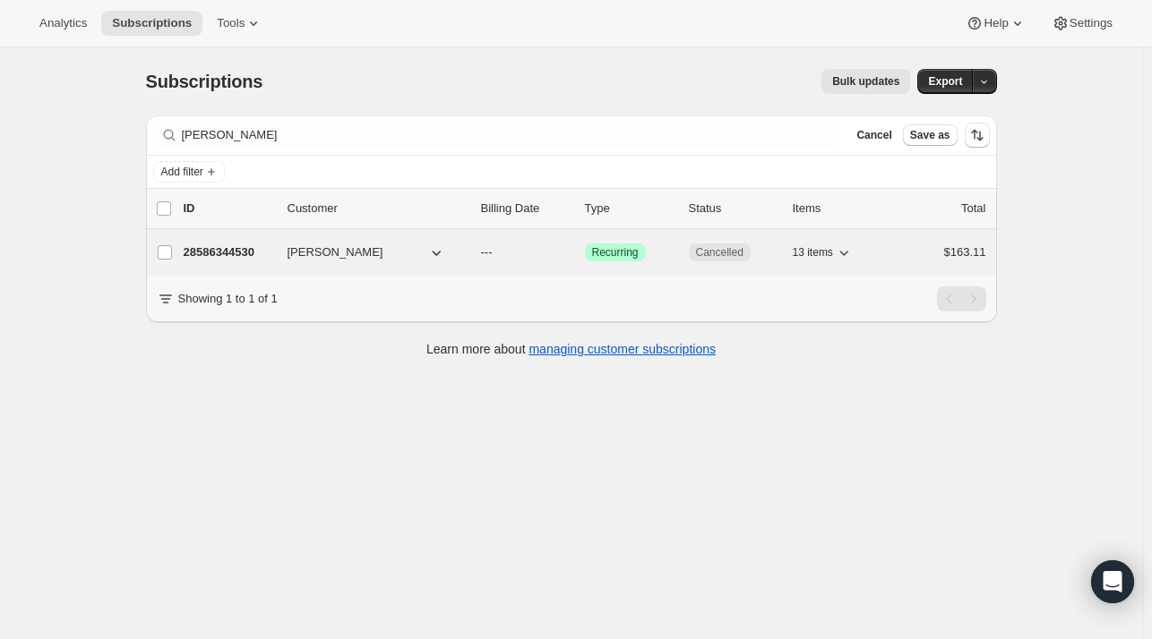
click at [240, 250] on p "28586344530" at bounding box center [229, 253] width 90 height 18
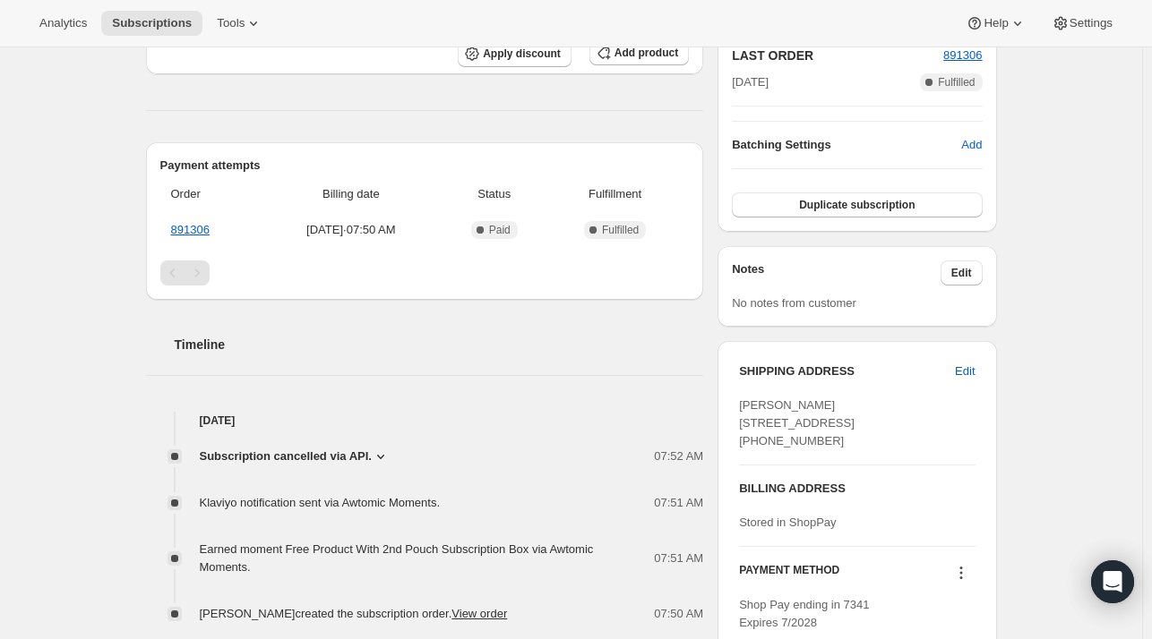
scroll to position [537, 0]
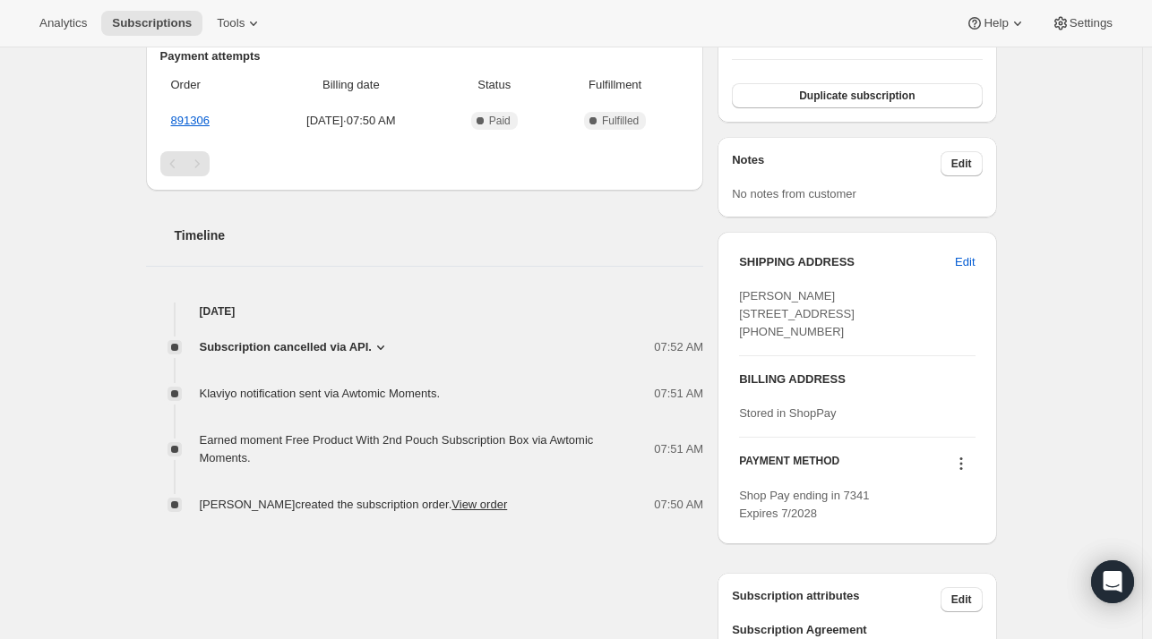
click at [254, 342] on span "Subscription cancelled via API." at bounding box center [286, 348] width 172 height 18
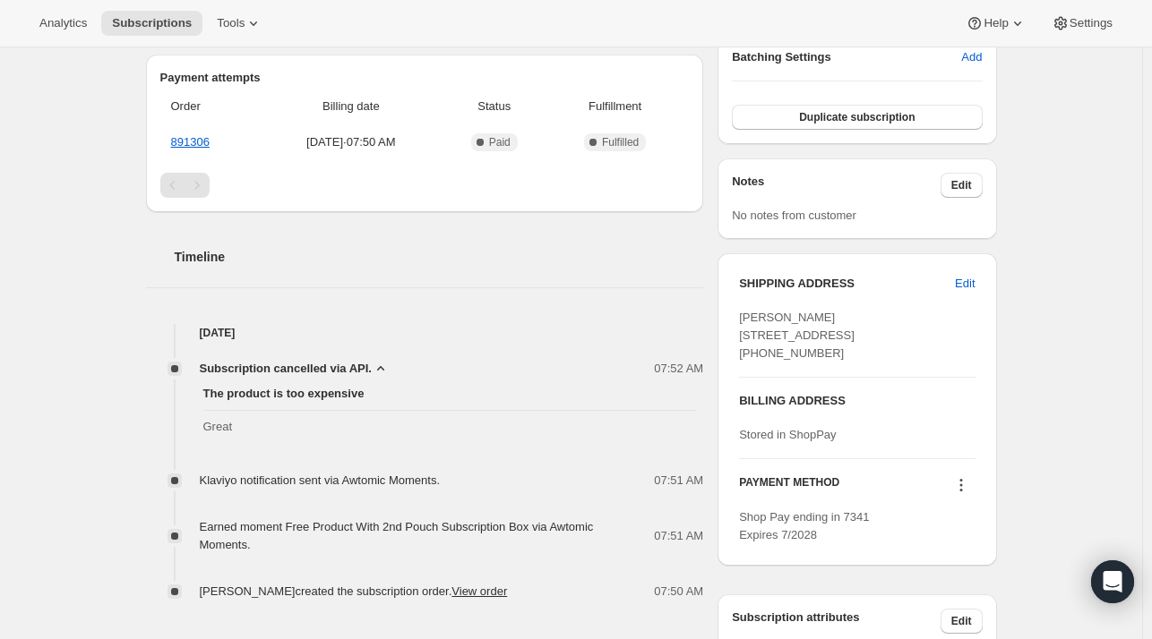
scroll to position [358, 0]
